Goal: Task Accomplishment & Management: Manage account settings

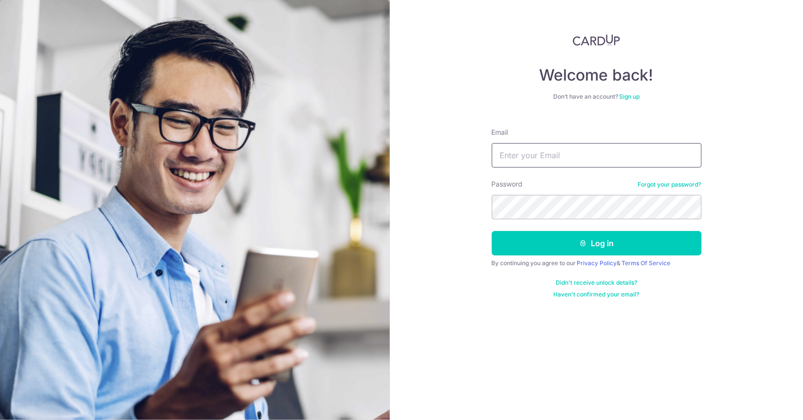
type input "Francis.lin@gmail.com"
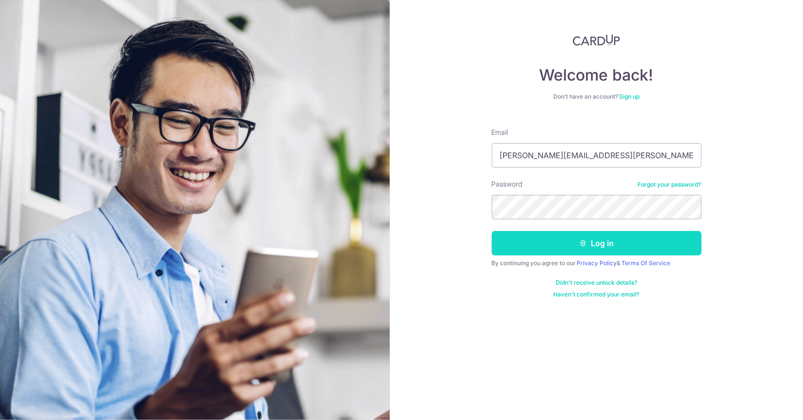
click at [575, 254] on button "Log in" at bounding box center [597, 243] width 210 height 24
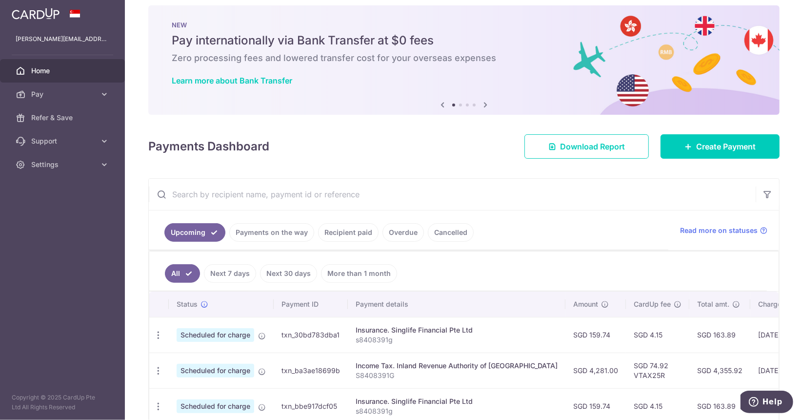
scroll to position [9, 0]
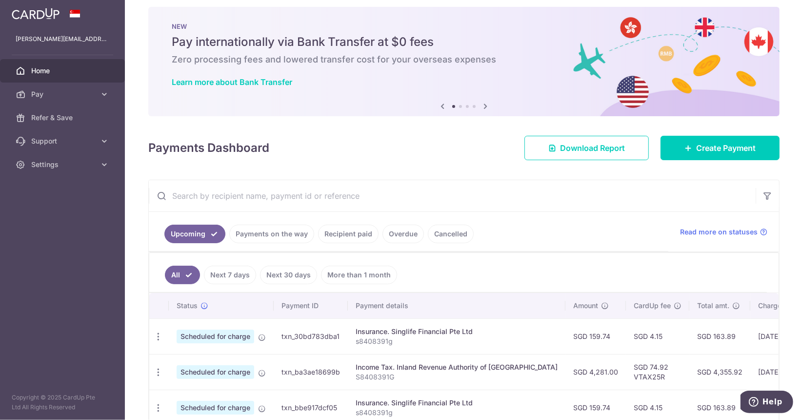
click at [334, 227] on link "Recipient paid" at bounding box center [348, 234] width 61 height 19
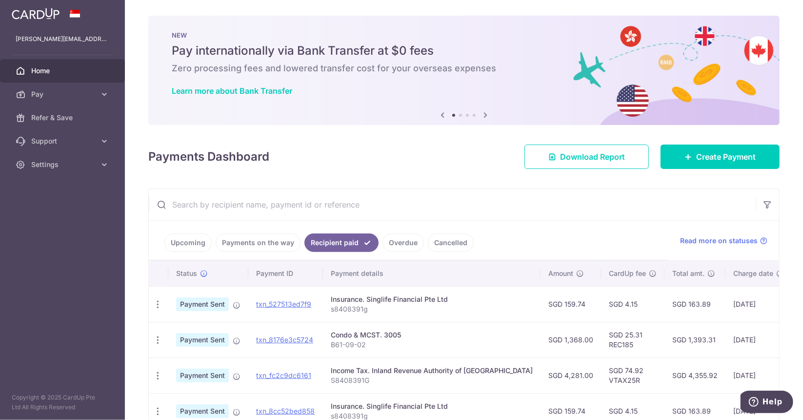
scroll to position [49, 0]
